Goal: Transaction & Acquisition: Book appointment/travel/reservation

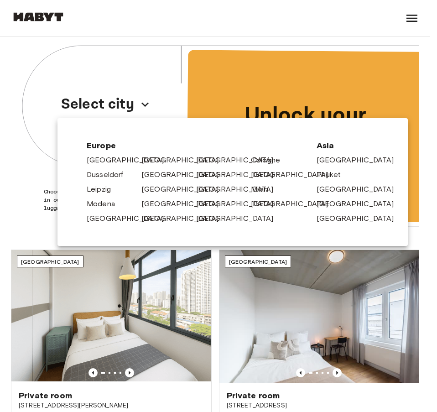
click at [332, 206] on link "[GEOGRAPHIC_DATA]" at bounding box center [359, 203] width 87 height 11
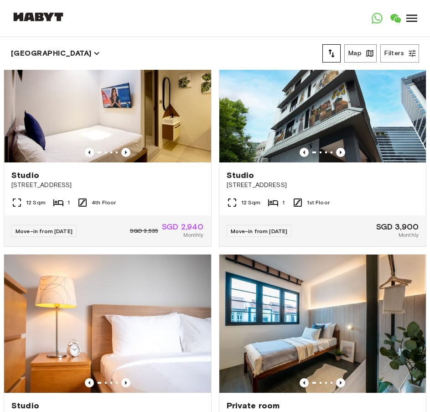
click at [327, 51] on icon "tune" at bounding box center [331, 53] width 11 height 11
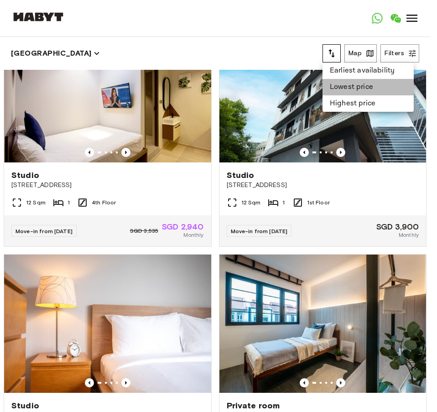
click at [332, 88] on li "Lowest price" at bounding box center [367, 87] width 91 height 16
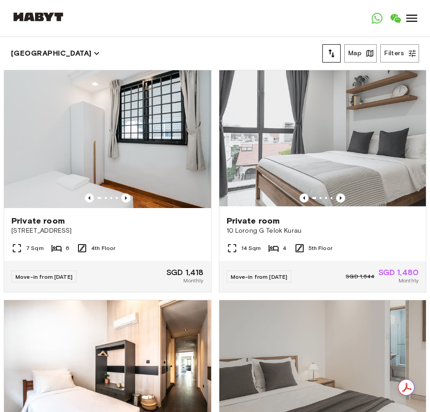
click at [335, 51] on icon "tune" at bounding box center [331, 53] width 11 height 11
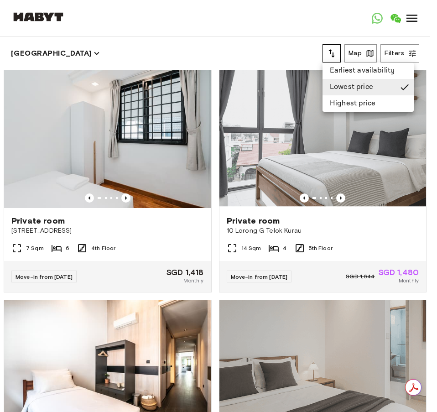
click at [329, 72] on li "Earliest availability" at bounding box center [367, 70] width 91 height 16
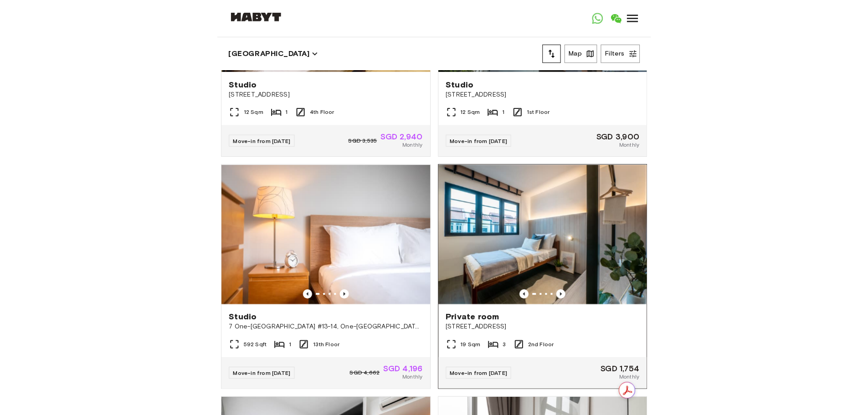
scroll to position [182, 0]
